Goal: Information Seeking & Learning: Learn about a topic

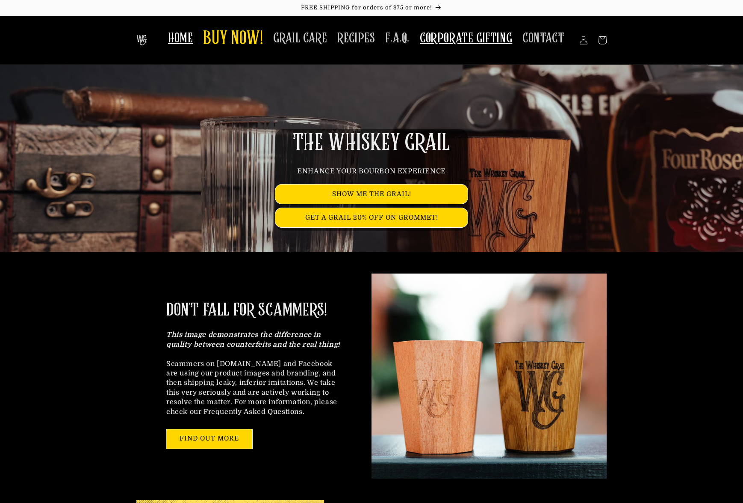
click at [448, 33] on span "CORPORATE GIFTING" at bounding box center [466, 38] width 92 height 17
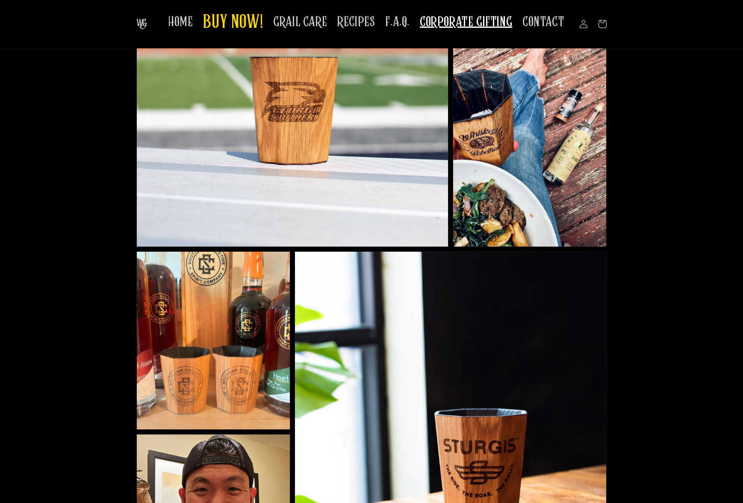
scroll to position [375, 0]
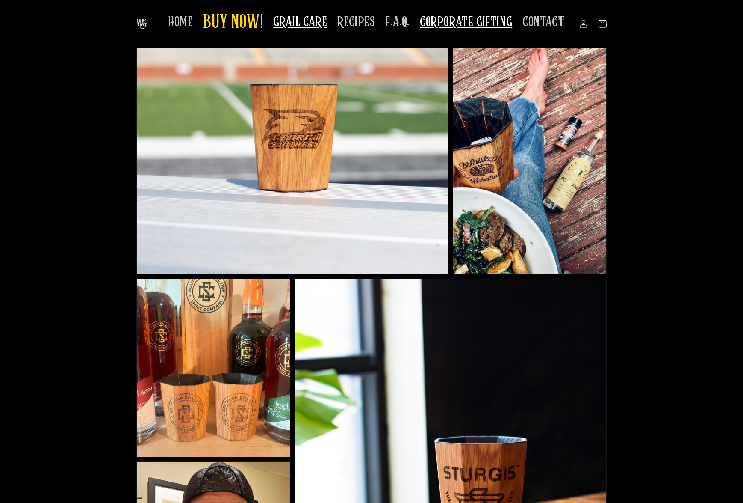
click at [311, 19] on span "GRAIL CARE" at bounding box center [300, 22] width 54 height 17
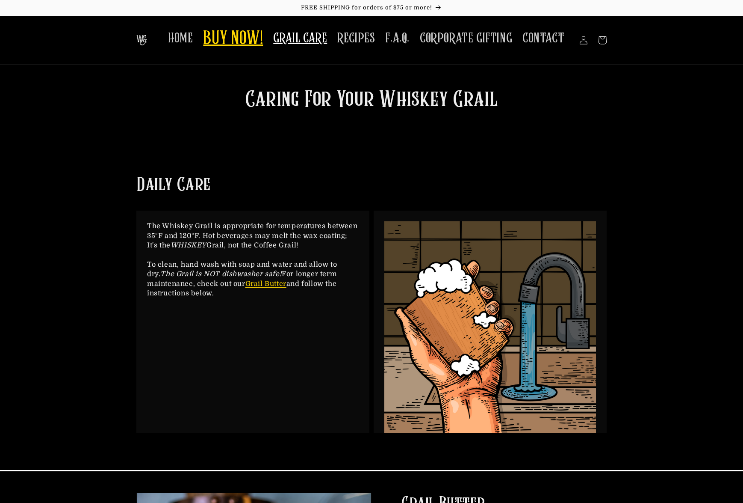
click at [218, 34] on span "BUY NOW!" at bounding box center [233, 39] width 60 height 24
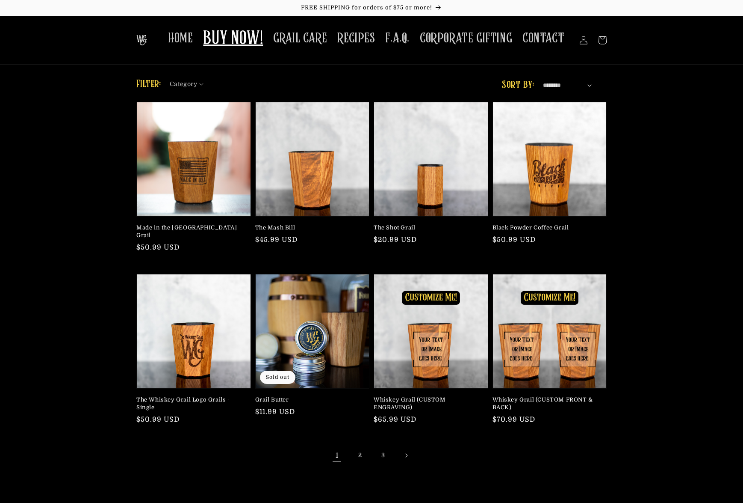
scroll to position [26, 0]
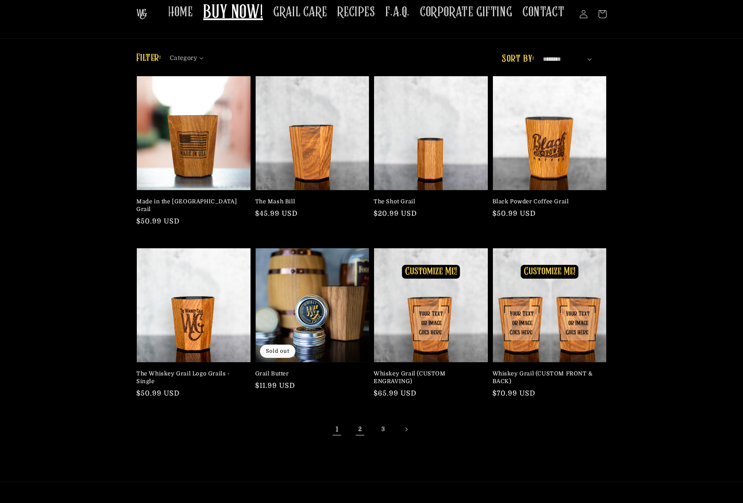
click at [361, 424] on link "2" at bounding box center [360, 429] width 19 height 19
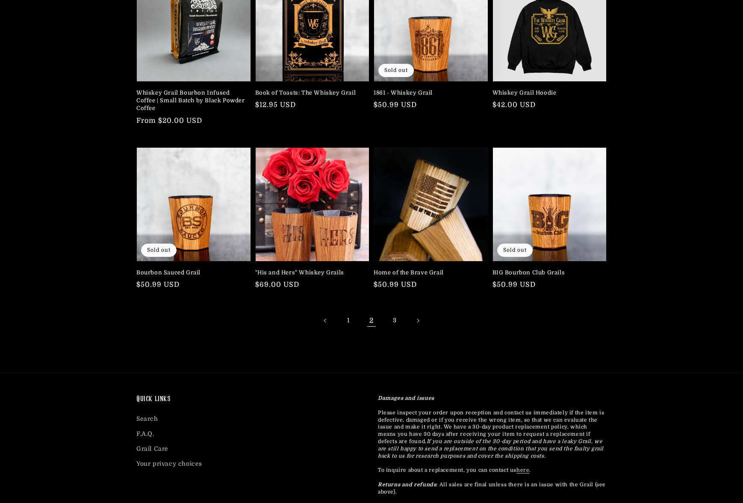
scroll to position [251, 0]
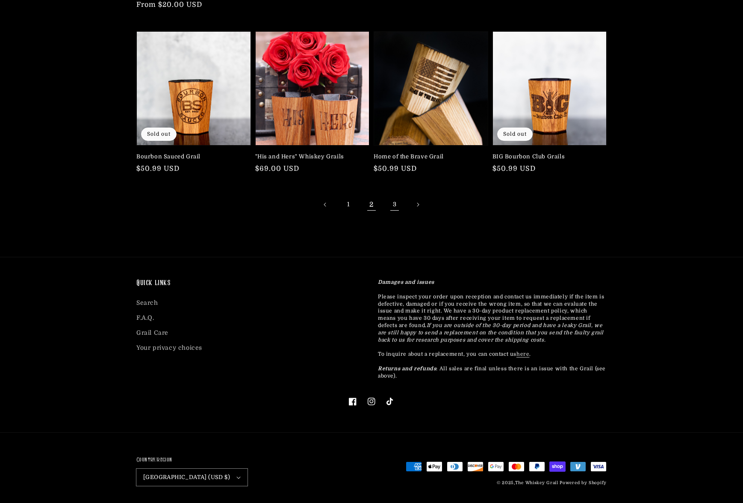
click at [397, 206] on link "3" at bounding box center [394, 204] width 19 height 19
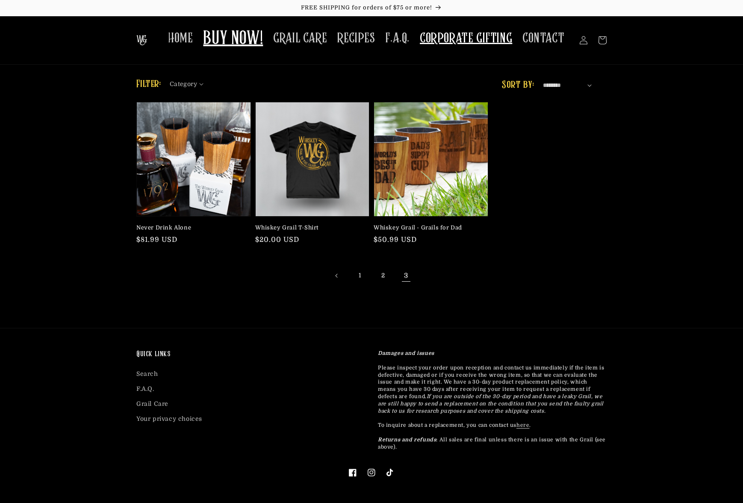
click at [464, 42] on span "CORPORATE GIFTING" at bounding box center [466, 38] width 92 height 17
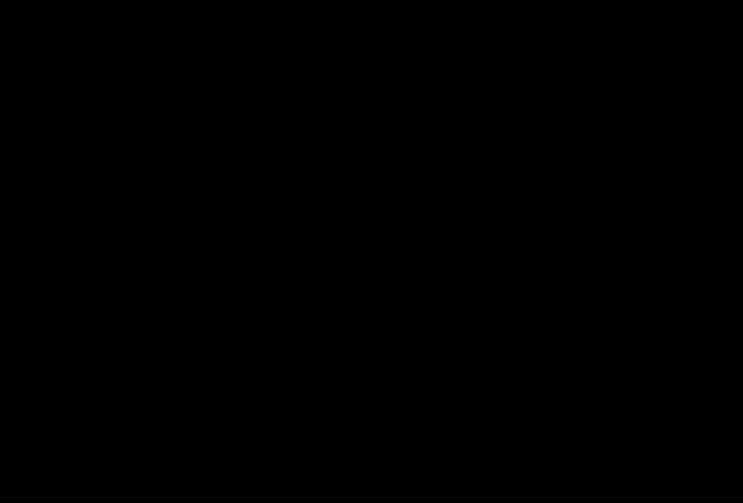
scroll to position [1330, 0]
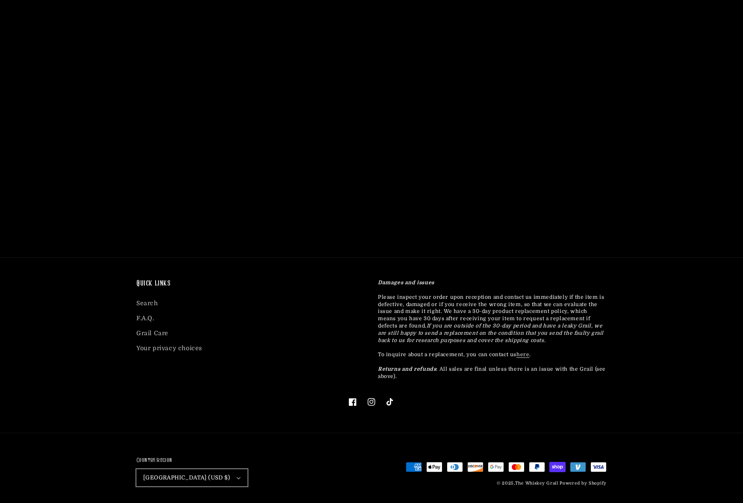
click at [212, 475] on button "[GEOGRAPHIC_DATA] (USD $)" at bounding box center [191, 477] width 111 height 17
click at [259, 418] on div "Quick links Search F.A.Q. Grail Care Your privacy choices Damages and issues Pl…" at bounding box center [371, 345] width 513 height 175
click at [144, 317] on link "F.A.Q." at bounding box center [145, 318] width 18 height 15
